Goal: Task Accomplishment & Management: Complete application form

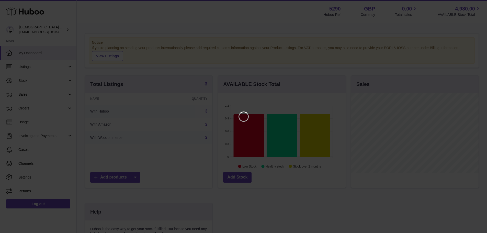
scroll to position [80, 129]
click at [476, 3] on icon "Close" at bounding box center [477, 5] width 4 height 4
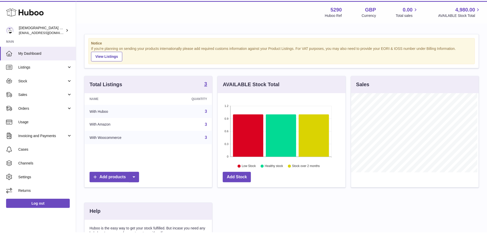
scroll to position [255531, 255483]
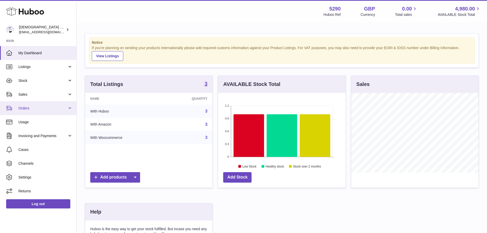
click at [13, 109] on link "Orders" at bounding box center [38, 108] width 76 height 14
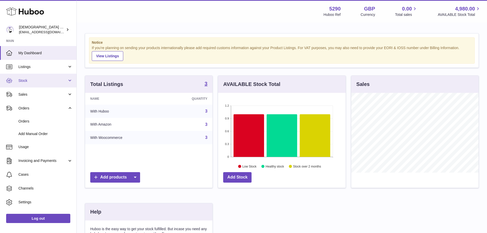
click at [30, 80] on span "Stock" at bounding box center [42, 80] width 49 height 5
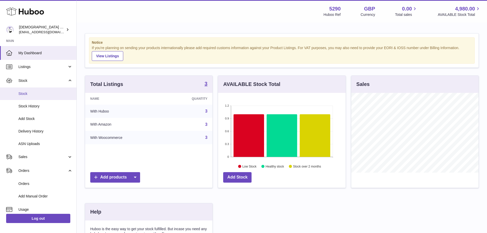
click at [31, 92] on span "Stock" at bounding box center [45, 93] width 54 height 5
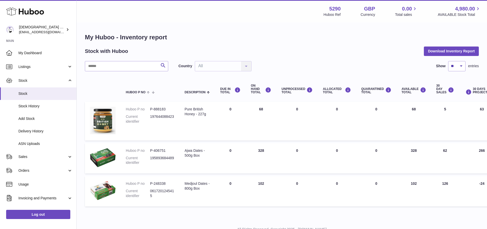
scroll to position [20, 0]
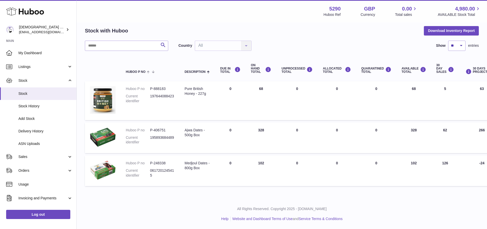
drag, startPoint x: 418, startPoint y: 165, endPoint x: 408, endPoint y: 164, distance: 9.8
click at [408, 164] on td "AVAILABLE Total 102" at bounding box center [413, 171] width 35 height 30
click at [30, 109] on link "Stock History" at bounding box center [38, 106] width 76 height 13
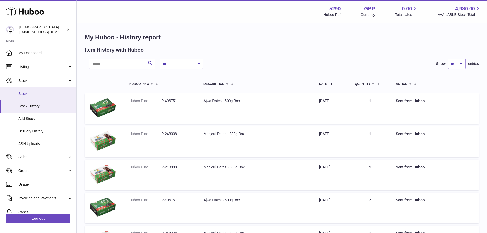
click at [34, 95] on span "Stock" at bounding box center [45, 93] width 54 height 5
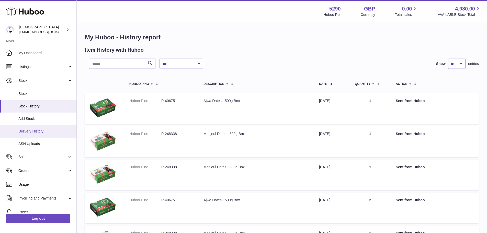
click at [39, 130] on span "Delivery History" at bounding box center [45, 131] width 54 height 5
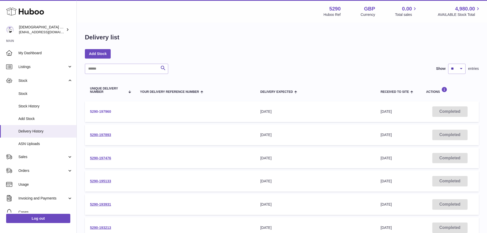
click at [104, 112] on link "5290-197960" at bounding box center [100, 111] width 21 height 4
click at [100, 136] on link "5290-197893" at bounding box center [100, 135] width 21 height 4
click at [100, 158] on link "5290-197476" at bounding box center [100, 158] width 21 height 4
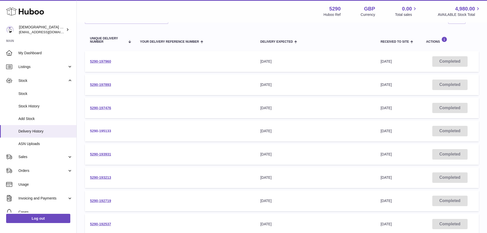
scroll to position [51, 0]
click at [99, 154] on link "5290-193931" at bounding box center [100, 153] width 21 height 4
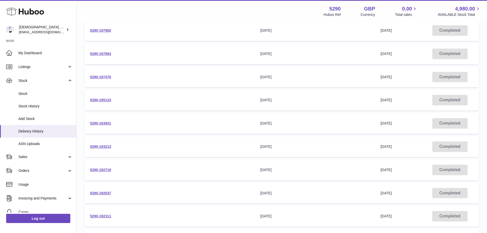
scroll to position [128, 0]
click at [103, 125] on td "5290-192719" at bounding box center [110, 123] width 50 height 21
click at [103, 124] on link "5290-192719" at bounding box center [100, 123] width 21 height 4
click at [109, 194] on link "5290-191739" at bounding box center [100, 192] width 21 height 4
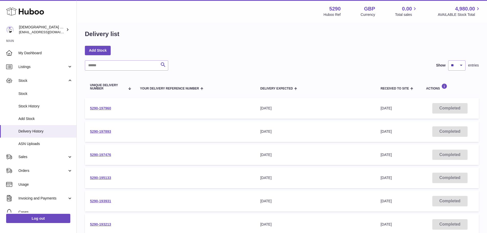
scroll to position [0, 0]
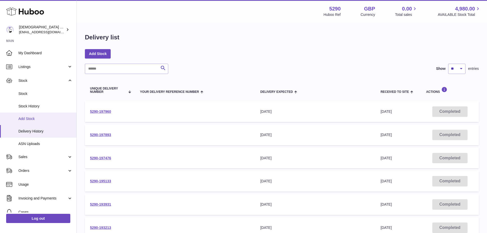
click at [35, 119] on span "Add Stock" at bounding box center [45, 118] width 54 height 5
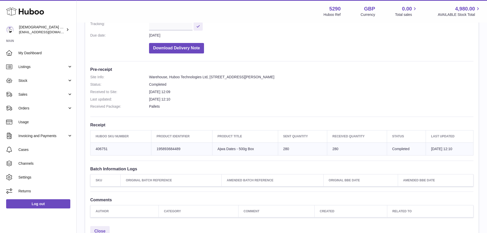
scroll to position [102, 0]
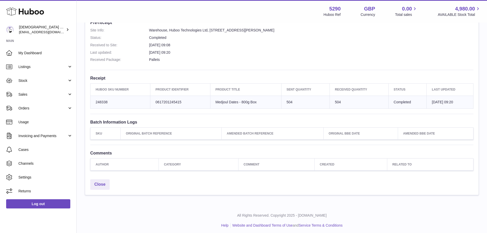
scroll to position [135, 0]
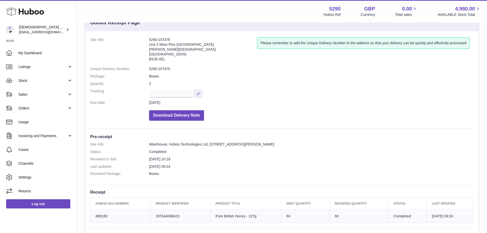
scroll to position [51, 0]
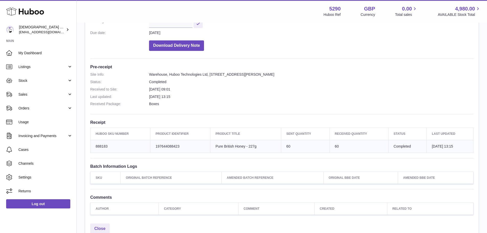
scroll to position [102, 0]
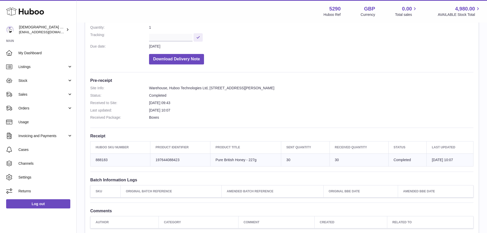
scroll to position [77, 0]
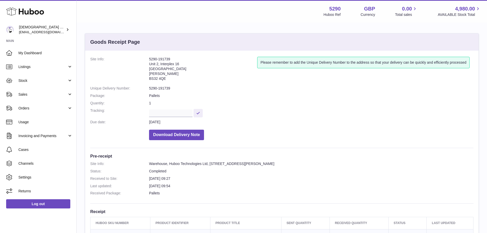
scroll to position [102, 0]
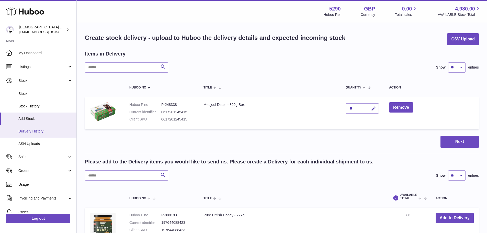
click at [35, 132] on span "Delivery History" at bounding box center [45, 131] width 54 height 5
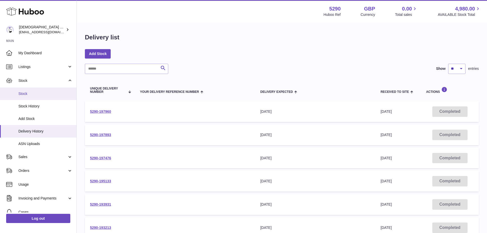
click at [29, 97] on link "Stock" at bounding box center [38, 93] width 76 height 13
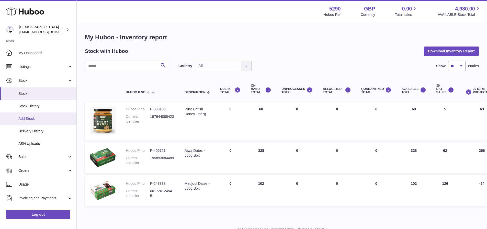
click at [36, 122] on link "Add Stock" at bounding box center [38, 118] width 76 height 13
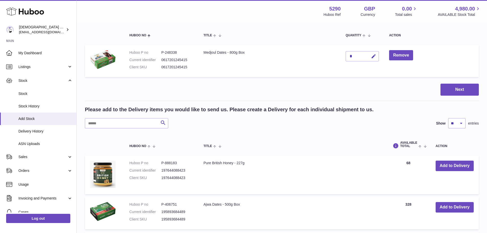
scroll to position [77, 0]
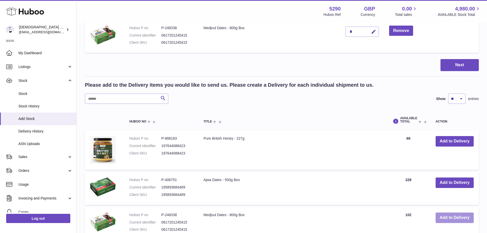
click at [441, 214] on button "Add to Delivery" at bounding box center [455, 217] width 38 height 10
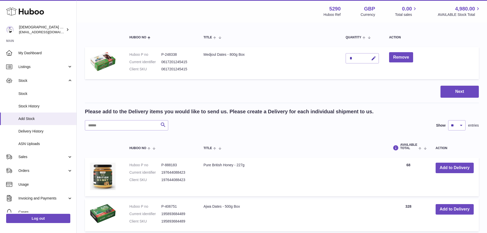
scroll to position [0, 0]
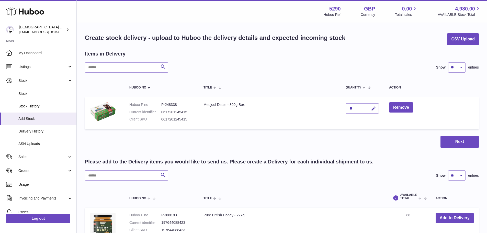
click at [353, 107] on div "*" at bounding box center [362, 108] width 33 height 10
click at [373, 108] on icon "button" at bounding box center [373, 108] width 5 height 5
drag, startPoint x: 356, startPoint y: 108, endPoint x: 348, endPoint y: 109, distance: 8.5
click at [348, 109] on input "*" at bounding box center [362, 108] width 33 height 10
type input "***"
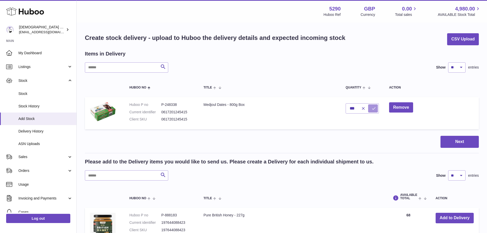
click at [375, 110] on icon "submit" at bounding box center [373, 108] width 5 height 5
click at [460, 140] on button "Next" at bounding box center [459, 142] width 38 height 12
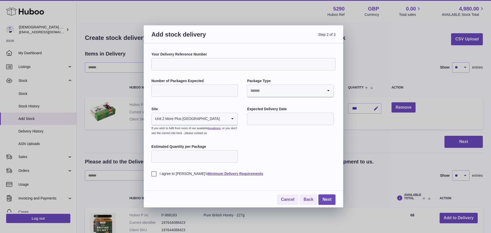
click at [203, 67] on input "Your Delivery Reference Number" at bounding box center [243, 64] width 184 height 12
click at [244, 63] on input "Your Delivery Reference Number" at bounding box center [243, 64] width 184 height 12
click at [212, 90] on input "Number of Packages Expected" at bounding box center [194, 91] width 86 height 12
click at [271, 158] on div "Your Delivery Reference Number Number of Packages Expected Package Type Loading…" at bounding box center [243, 114] width 184 height 124
click at [217, 155] on input "Estimated Quantity per Package" at bounding box center [194, 156] width 86 height 12
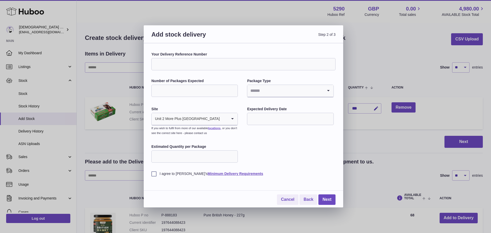
click at [153, 175] on label "I agree to Huboo's Minimum Delivery Requirements" at bounding box center [243, 173] width 184 height 5
click at [175, 87] on input "Number of Packages Expected" at bounding box center [194, 91] width 86 height 12
click at [189, 90] on input "Number of Packages Expected" at bounding box center [194, 91] width 86 height 12
click at [273, 91] on input "Search for option" at bounding box center [285, 91] width 76 height 12
click at [262, 114] on li "Pallets" at bounding box center [289, 115] width 85 height 10
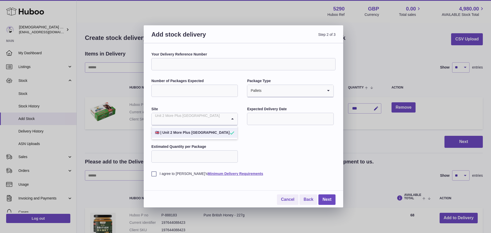
click at [216, 121] on input "Search for option" at bounding box center [190, 119] width 76 height 12
click at [220, 120] on input "Search for option" at bounding box center [190, 119] width 76 height 12
click at [256, 121] on input "text" at bounding box center [290, 119] width 86 height 12
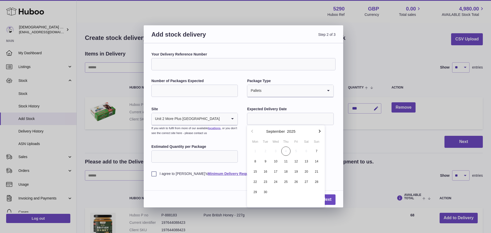
click at [202, 157] on input "Estimated Quantity per Package" at bounding box center [194, 156] width 86 height 12
click at [200, 88] on input "Number of Packages Expected" at bounding box center [194, 91] width 86 height 12
click at [190, 150] on input "Estimated Quantity per Package" at bounding box center [194, 156] width 86 height 12
drag, startPoint x: 171, startPoint y: 93, endPoint x: 139, endPoint y: 90, distance: 32.6
click at [139, 90] on div "Add stock delivery Step 2 of 3 Your Delivery Reference Number Number of Package…" at bounding box center [245, 116] width 491 height 233
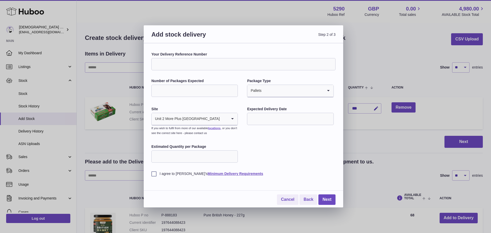
drag, startPoint x: 164, startPoint y: 93, endPoint x: 151, endPoint y: 93, distance: 13.0
click at [151, 93] on div "Your Delivery Reference Number Number of Packages Expected *** Package Type Pal…" at bounding box center [243, 125] width 199 height 164
click at [179, 92] on input "*" at bounding box center [194, 91] width 86 height 12
click at [231, 92] on input "*" at bounding box center [194, 91] width 86 height 12
drag, startPoint x: 158, startPoint y: 90, endPoint x: 149, endPoint y: 89, distance: 9.3
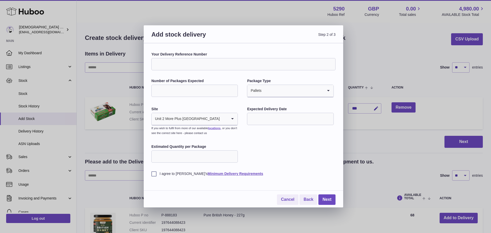
click at [149, 89] on div "Your Delivery Reference Number Number of Packages Expected * Package Type Palle…" at bounding box center [243, 125] width 199 height 164
type input "*"
click at [170, 155] on input "Estimated Quantity per Package" at bounding box center [194, 156] width 86 height 12
click at [395, 51] on div "Add stock delivery Step 2 of 3 Your Delivery Reference Number Number of Package…" at bounding box center [245, 116] width 491 height 233
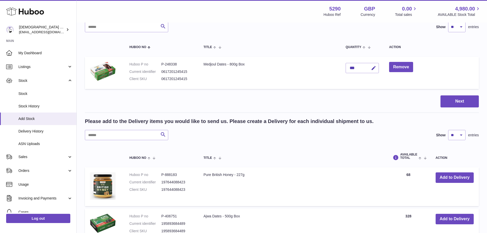
scroll to position [128, 0]
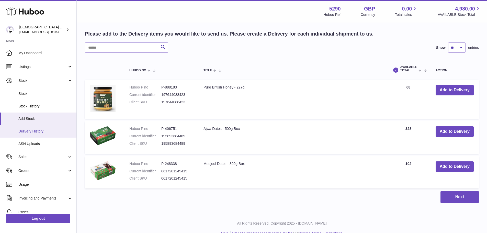
click at [37, 132] on span "Delivery History" at bounding box center [45, 131] width 54 height 5
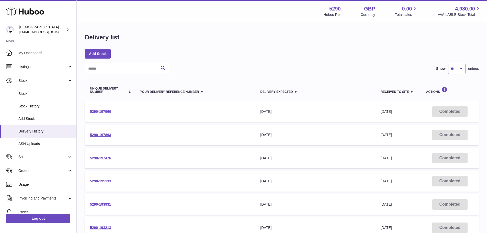
click at [100, 111] on link "5290-197960" at bounding box center [100, 111] width 21 height 4
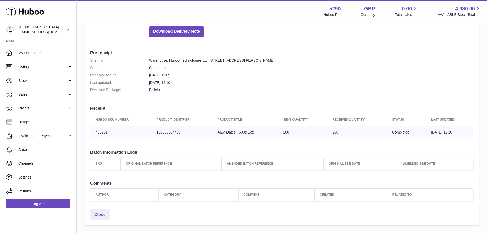
scroll to position [84, 0]
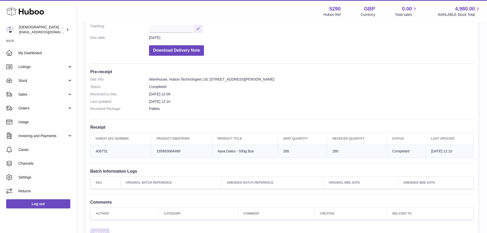
click at [103, 229] on link "Close" at bounding box center [99, 233] width 19 height 10
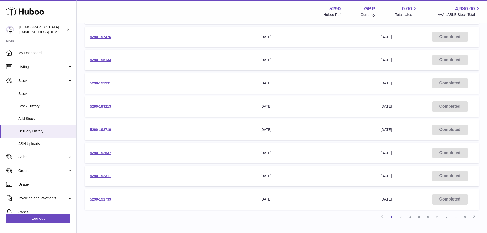
scroll to position [128, 0]
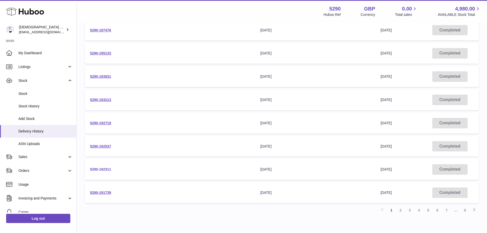
click at [105, 169] on link "5290-192311" at bounding box center [100, 169] width 21 height 4
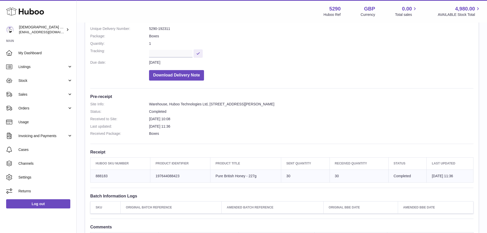
scroll to position [135, 0]
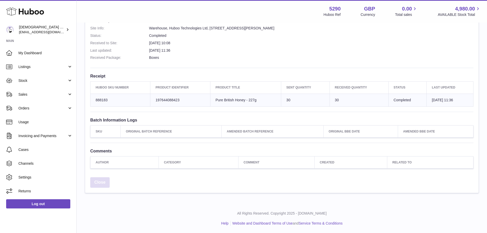
click at [106, 182] on link "Close" at bounding box center [99, 182] width 19 height 10
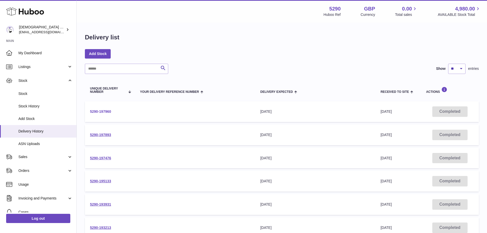
click at [103, 113] on link "5290-197960" at bounding box center [100, 111] width 21 height 4
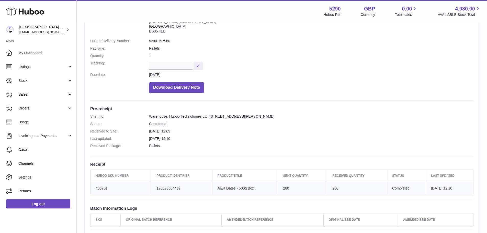
scroll to position [102, 0]
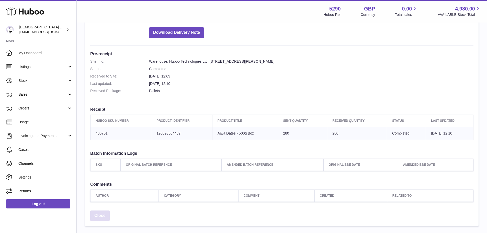
click at [97, 218] on link "Close" at bounding box center [99, 215] width 19 height 10
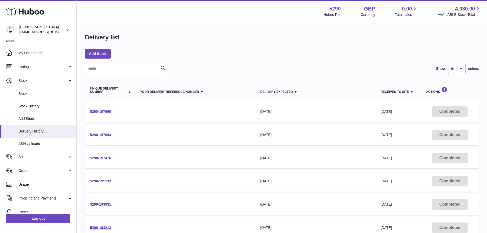
click at [100, 133] on link "5290-197893" at bounding box center [100, 135] width 21 height 4
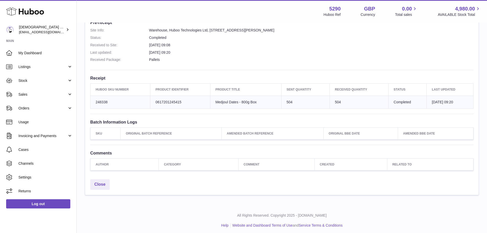
scroll to position [135, 0]
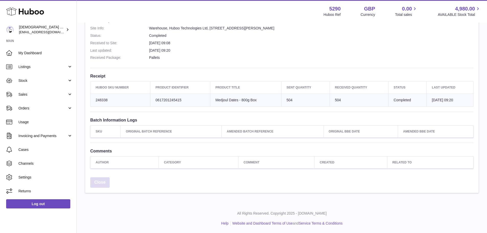
click at [99, 185] on link "Close" at bounding box center [99, 182] width 19 height 10
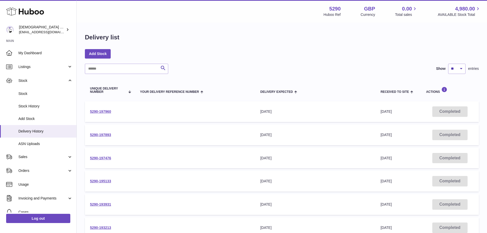
scroll to position [154, 0]
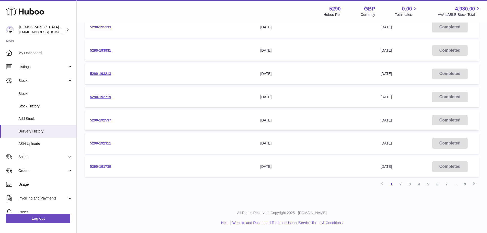
click at [105, 168] on link "5290-191739" at bounding box center [100, 166] width 21 height 4
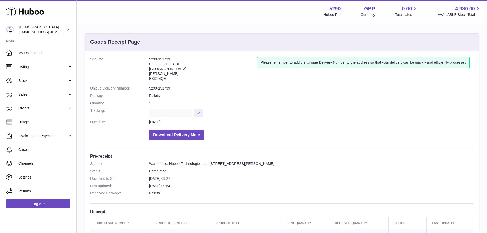
scroll to position [102, 0]
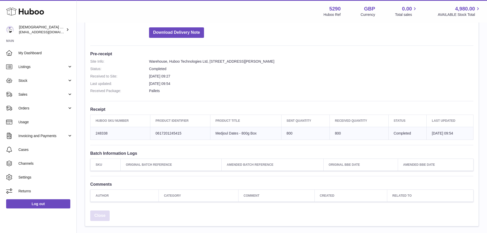
click at [100, 214] on link "Close" at bounding box center [99, 215] width 19 height 10
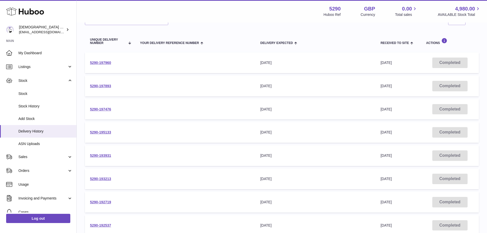
scroll to position [128, 0]
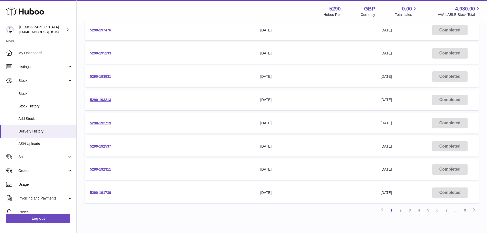
click at [100, 169] on link "5290-192311" at bounding box center [100, 169] width 21 height 4
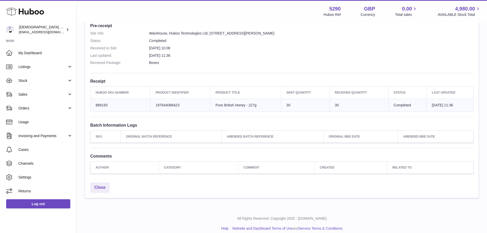
scroll to position [135, 0]
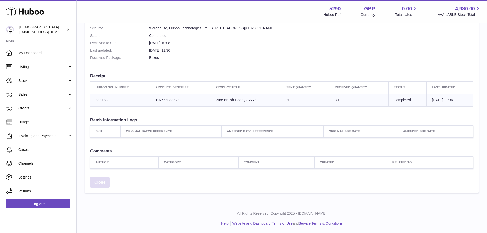
click at [106, 181] on link "Close" at bounding box center [99, 182] width 19 height 10
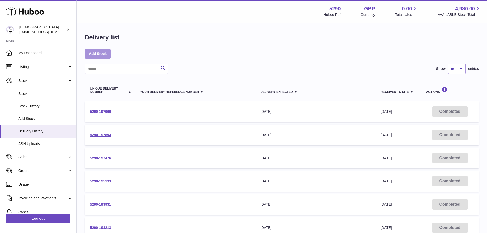
click at [104, 51] on link "Add Stock" at bounding box center [98, 53] width 26 height 9
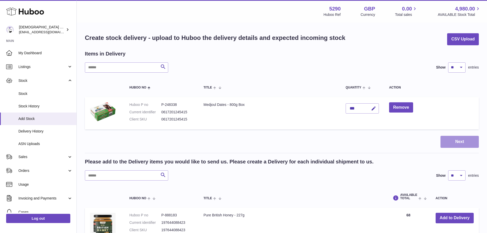
click at [451, 142] on button "Next" at bounding box center [459, 142] width 38 height 12
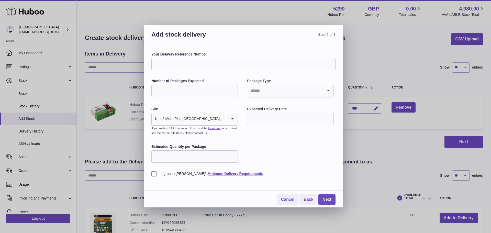
click at [182, 92] on input "Number of Packages Expected" at bounding box center [194, 91] width 86 height 12
click at [180, 90] on input "Number of Packages Expected" at bounding box center [194, 91] width 86 height 12
